Goal: Task Accomplishment & Management: Manage account settings

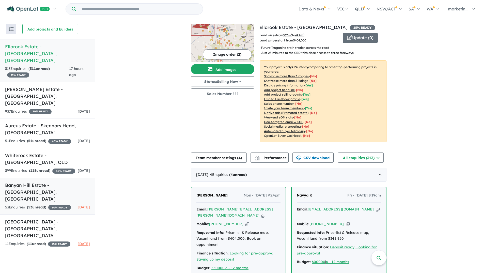
click at [39, 182] on h5 "[GEOGRAPHIC_DATA] - [GEOGRAPHIC_DATA] , [GEOGRAPHIC_DATA]" at bounding box center [47, 192] width 85 height 21
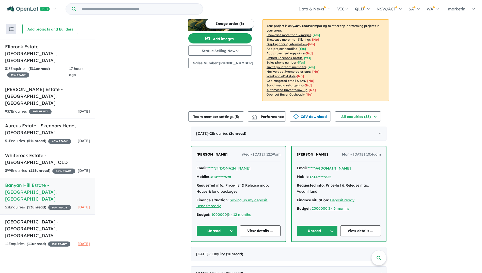
scroll to position [41, 0]
click at [260, 232] on link "View details ..." at bounding box center [260, 231] width 41 height 11
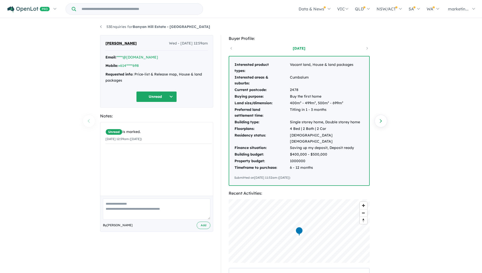
click at [161, 95] on button "Unread" at bounding box center [156, 96] width 41 height 11
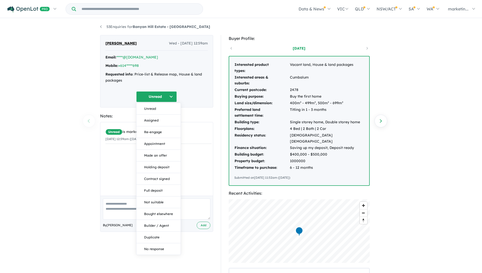
click at [197, 161] on div "Unread is marked. 10/09/2025 12:59am (Wednesday)" at bounding box center [158, 160] width 116 height 77
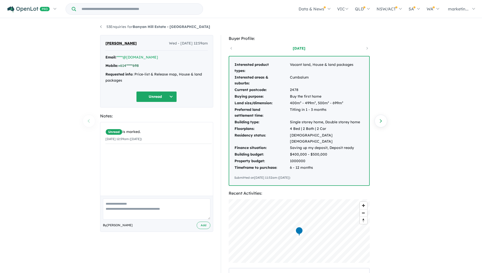
click at [133, 64] on link "+614*****698" at bounding box center [128, 65] width 21 height 5
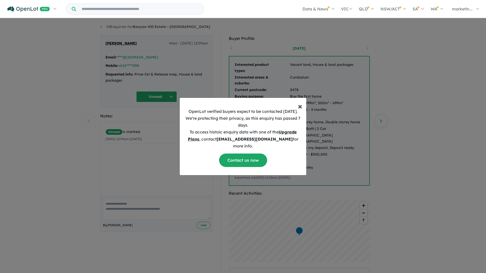
click at [300, 111] on span "×" at bounding box center [300, 106] width 4 height 10
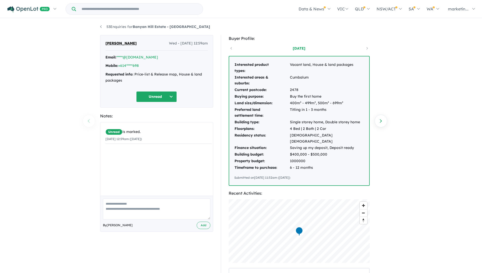
click at [133, 44] on span "[PERSON_NAME]" at bounding box center [120, 43] width 31 height 6
click at [154, 97] on button "Unread" at bounding box center [156, 96] width 41 height 11
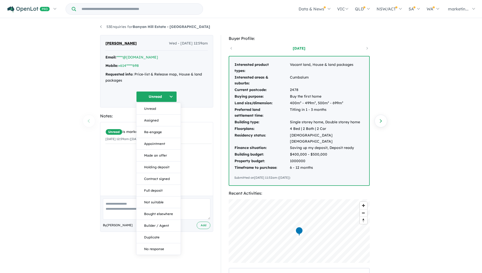
click at [202, 98] on div "Unread Unread Assigned Re-engage Appointment Made an offer Holding deposit Cont…" at bounding box center [156, 96] width 102 height 11
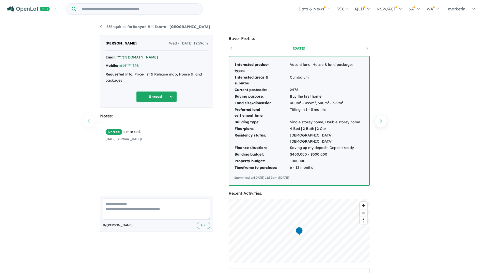
click at [133, 57] on link "*****@yahoo.com" at bounding box center [137, 57] width 42 height 5
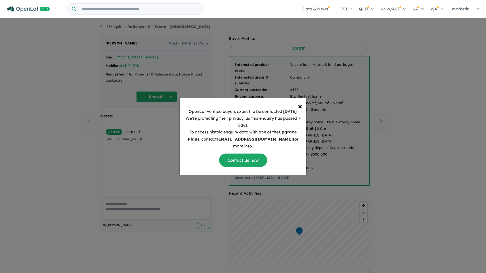
click at [289, 135] on u "Upgrade Plans" at bounding box center [242, 135] width 109 height 12
click at [301, 110] on span "×" at bounding box center [300, 106] width 4 height 10
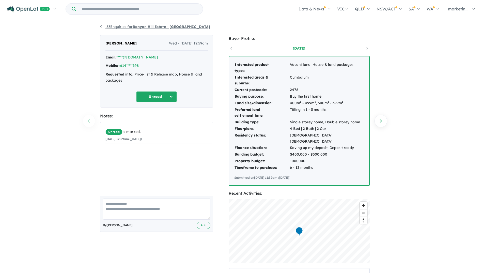
click at [149, 27] on strong "Banyan Hill Estate - [GEOGRAPHIC_DATA]" at bounding box center [172, 26] width 78 height 5
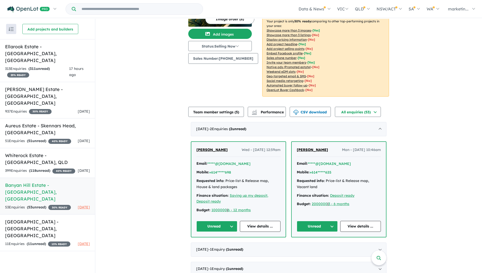
scroll to position [46, 0]
click at [246, 129] on strong "( 2 unread)" at bounding box center [237, 128] width 17 height 5
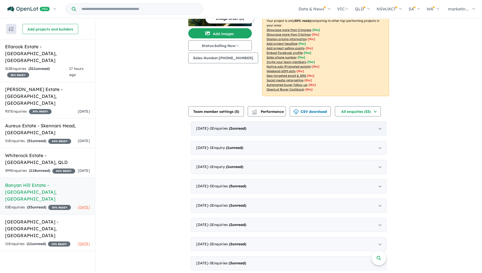
click at [246, 129] on strong "( 2 unread)" at bounding box center [237, 128] width 17 height 5
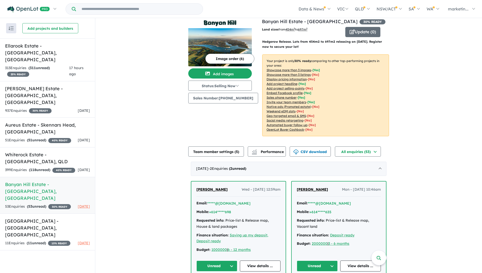
scroll to position [0, 0]
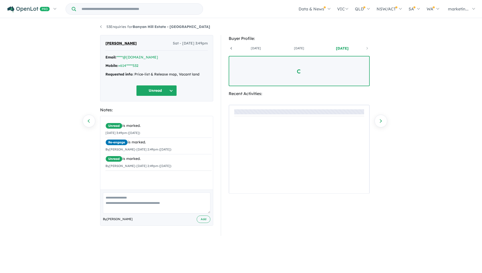
scroll to position [0, 38]
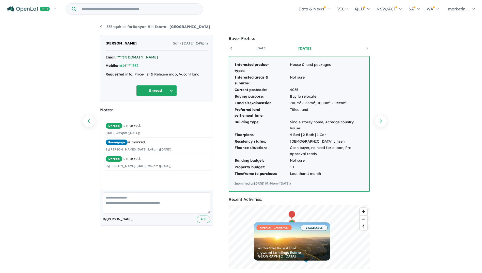
click at [136, 58] on link "*****@gmail.com" at bounding box center [137, 57] width 42 height 5
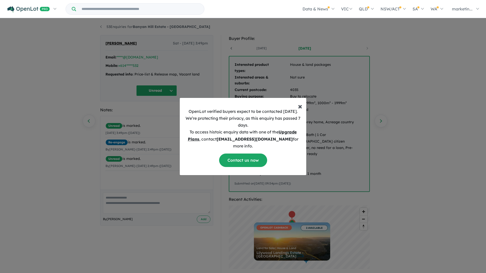
click at [301, 110] on span "×" at bounding box center [300, 106] width 4 height 10
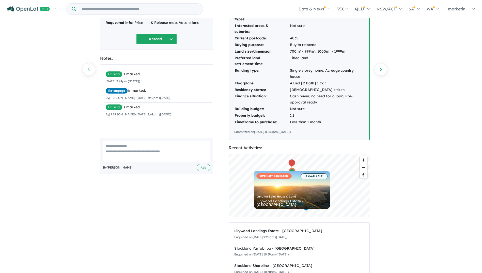
scroll to position [0, 0]
